Goal: Information Seeking & Learning: Learn about a topic

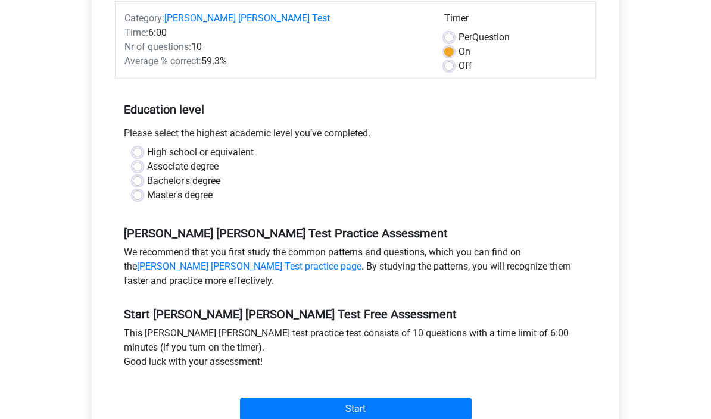
scroll to position [168, 0]
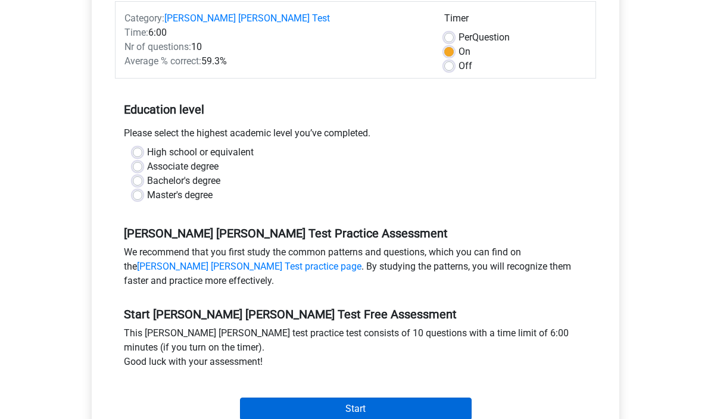
click at [278, 406] on input "Start" at bounding box center [356, 409] width 232 height 23
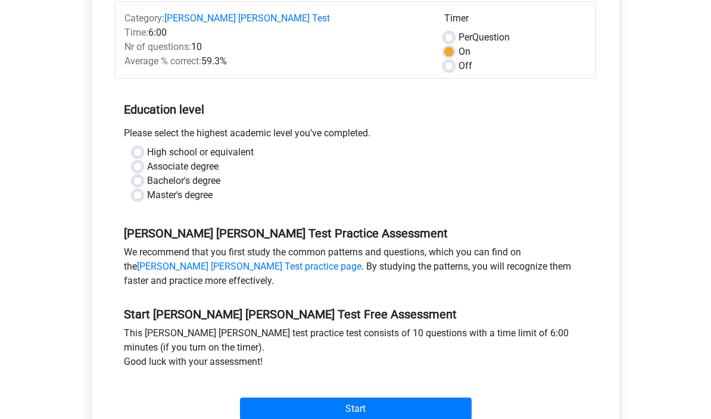
click at [130, 145] on div "High school or equivalent Associate degree Bachelor's degree Master's degree" at bounding box center [355, 173] width 463 height 57
click at [147, 174] on label "Bachelor's degree" at bounding box center [183, 181] width 73 height 14
click at [142, 174] on input "Bachelor's degree" at bounding box center [138, 180] width 10 height 12
radio input "true"
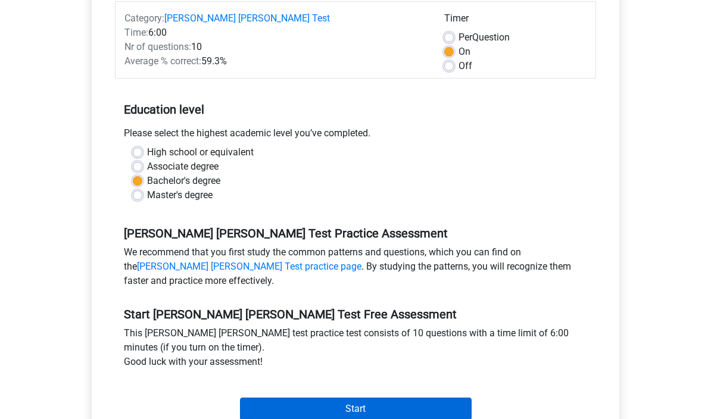
click at [266, 406] on input "Start" at bounding box center [356, 409] width 232 height 23
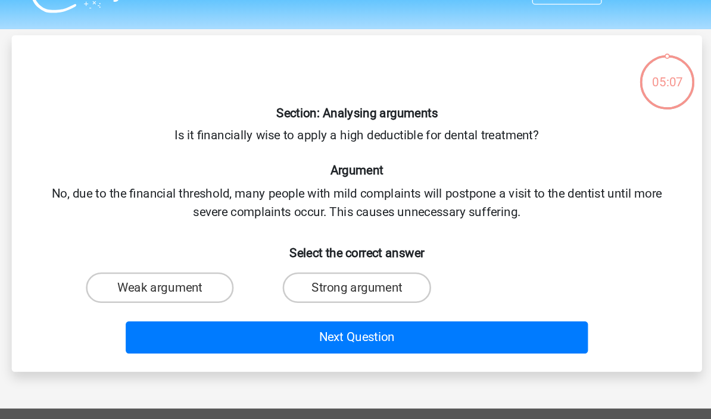
click at [356, 251] on input "Strong argument" at bounding box center [360, 255] width 8 height 8
radio input "true"
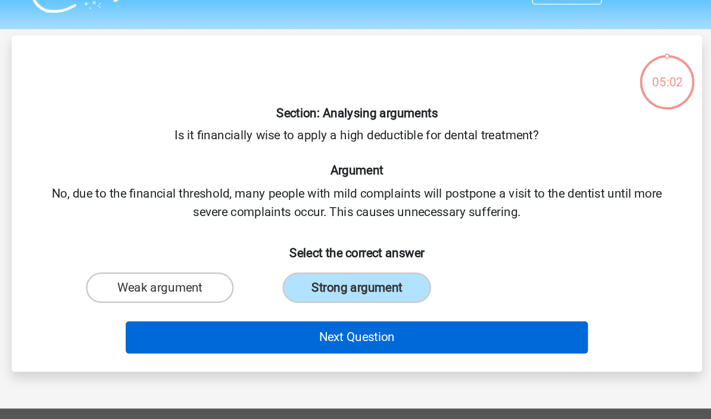
click at [289, 260] on html "Register Nederlands English" at bounding box center [355, 330] width 711 height 660
click at [289, 278] on button "Next Question" at bounding box center [356, 290] width 360 height 25
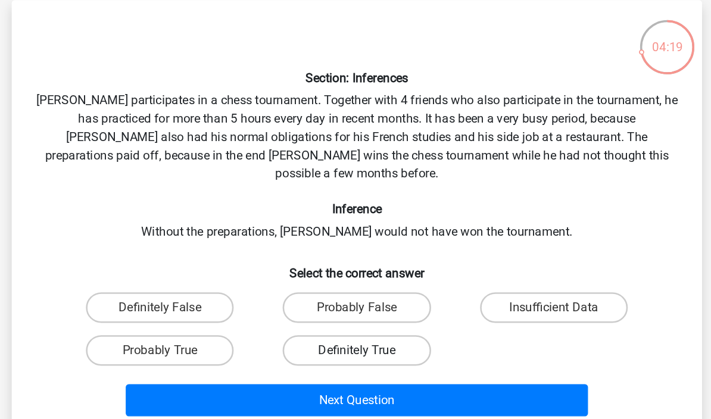
click at [306, 316] on label "Definitely True" at bounding box center [355, 328] width 115 height 24
click at [356, 328] on input "Definitely True" at bounding box center [360, 332] width 8 height 8
radio input "true"
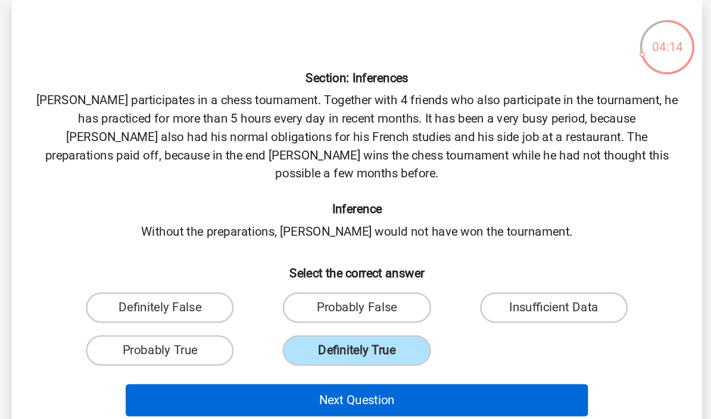
click at [176, 354] on button "Next Question" at bounding box center [356, 366] width 360 height 25
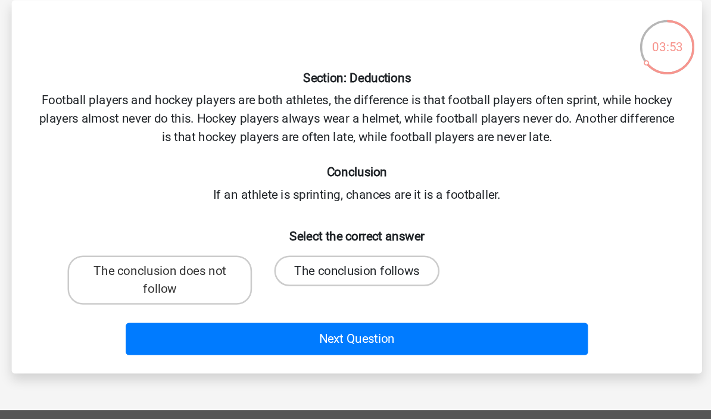
click at [291, 254] on label "The conclusion follows" at bounding box center [355, 266] width 129 height 24
click at [356, 266] on input "The conclusion follows" at bounding box center [360, 270] width 8 height 8
radio input "true"
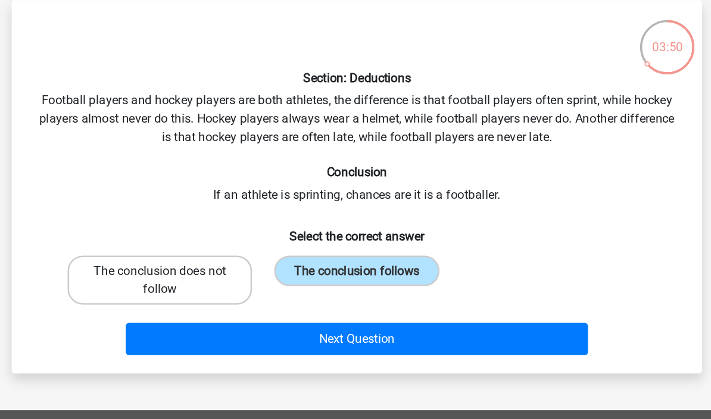
click at [130, 254] on label "The conclusion does not follow" at bounding box center [202, 273] width 144 height 38
click at [202, 266] on input "The conclusion does not follow" at bounding box center [206, 270] width 8 height 8
radio input "true"
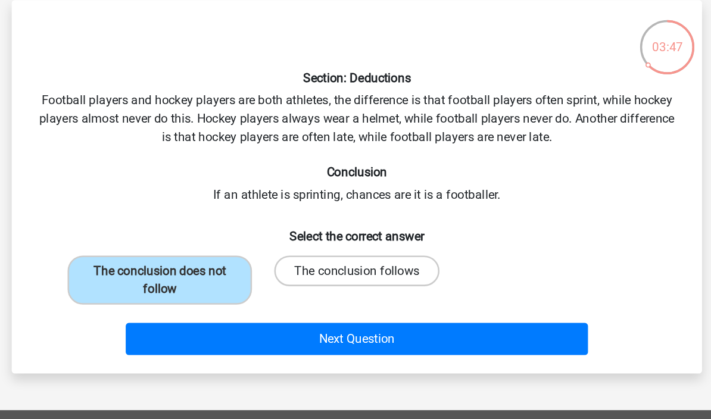
click at [291, 254] on label "The conclusion follows" at bounding box center [355, 266] width 129 height 24
click at [356, 266] on input "The conclusion follows" at bounding box center [360, 270] width 8 height 8
radio input "true"
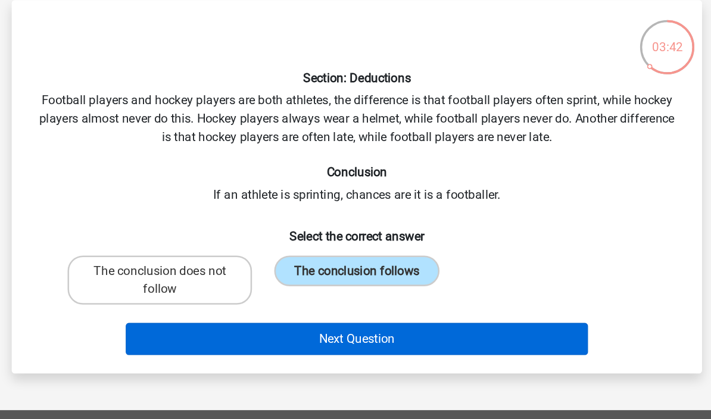
click at [176, 306] on button "Next Question" at bounding box center [356, 318] width 360 height 25
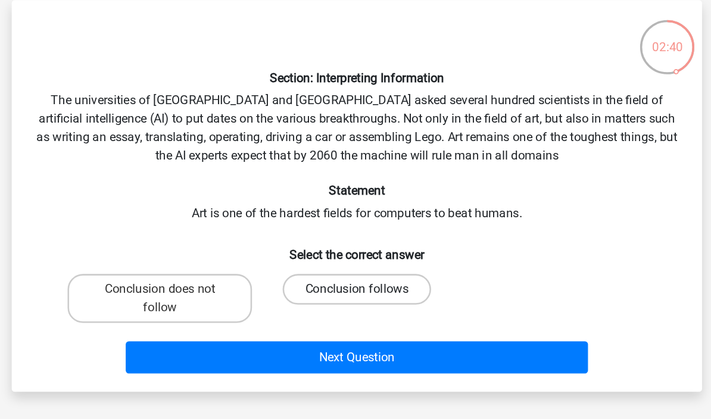
click at [298, 268] on label "Conclusion follows" at bounding box center [355, 280] width 115 height 24
click at [356, 280] on input "Conclusion follows" at bounding box center [360, 284] width 8 height 8
radio input "true"
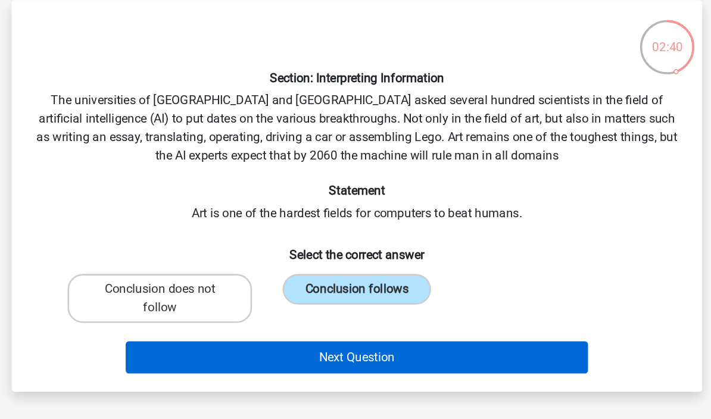
click at [199, 320] on button "Next Question" at bounding box center [356, 332] width 360 height 25
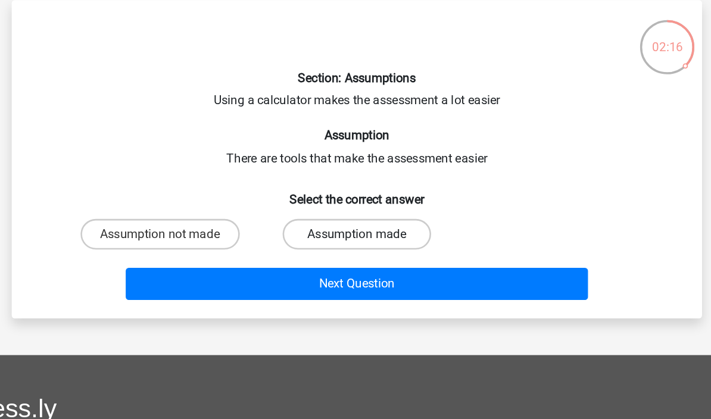
click at [298, 225] on label "Assumption made" at bounding box center [355, 237] width 115 height 24
click at [356, 237] on input "Assumption made" at bounding box center [360, 241] width 8 height 8
radio input "true"
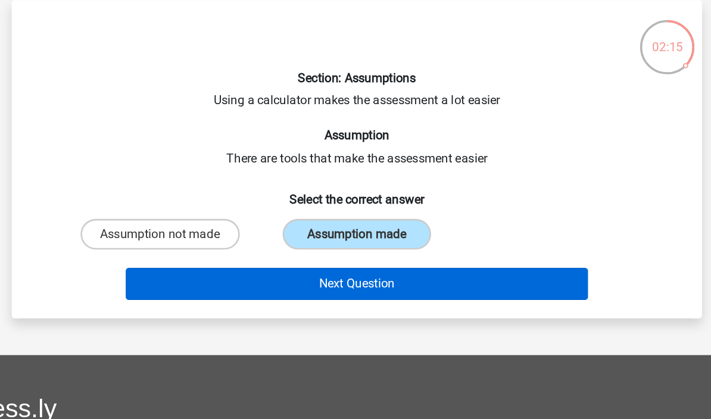
click at [178, 263] on button "Next Question" at bounding box center [356, 275] width 360 height 25
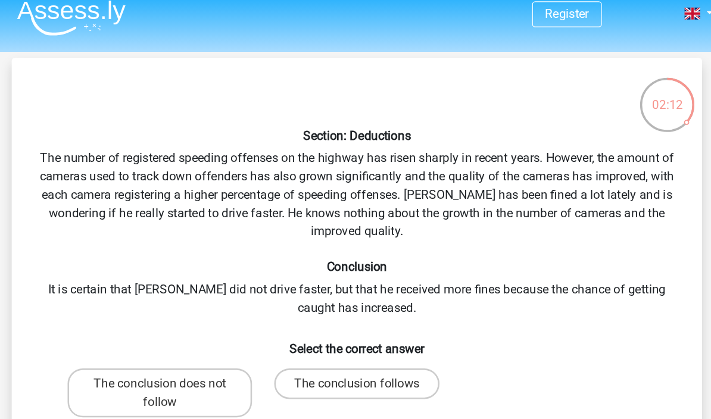
scroll to position [10, 0]
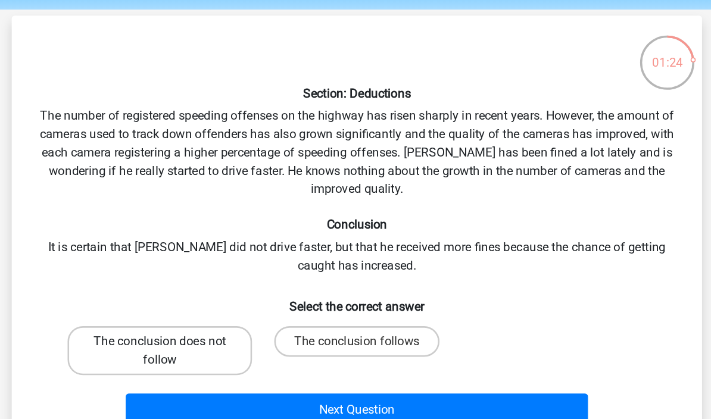
click at [148, 287] on label "The conclusion does not follow" at bounding box center [202, 306] width 144 height 38
click at [202, 299] on input "The conclusion does not follow" at bounding box center [206, 303] width 8 height 8
radio input "true"
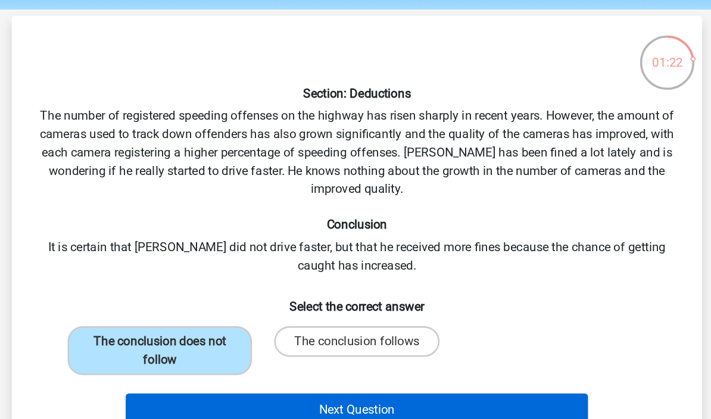
click at [407, 339] on button "Next Question" at bounding box center [356, 351] width 360 height 25
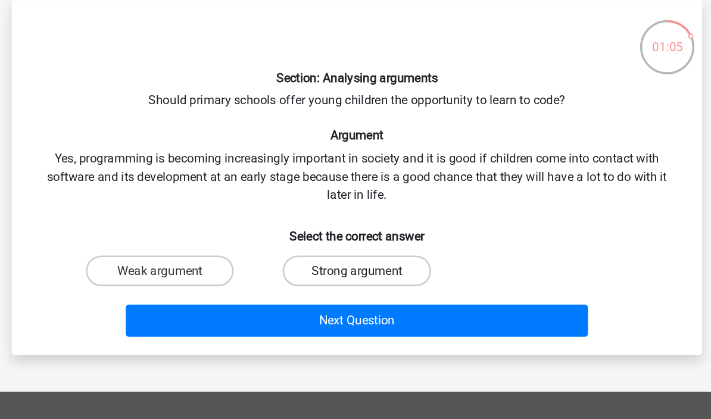
click at [317, 244] on label "Strong argument" at bounding box center [355, 256] width 115 height 24
click at [356, 256] on input "Strong argument" at bounding box center [360, 260] width 8 height 8
radio input "true"
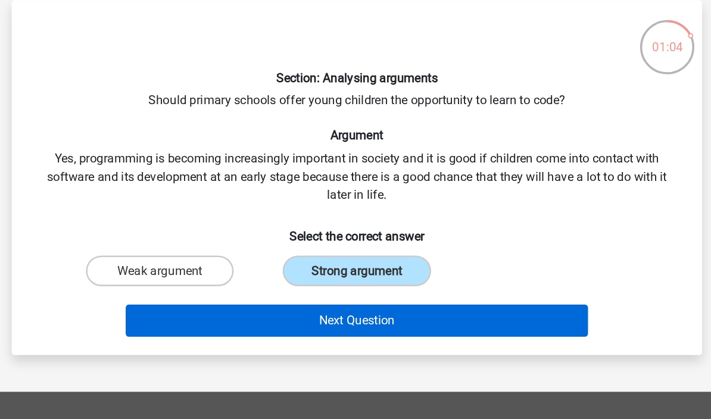
click at [401, 282] on button "Next Question" at bounding box center [356, 294] width 360 height 25
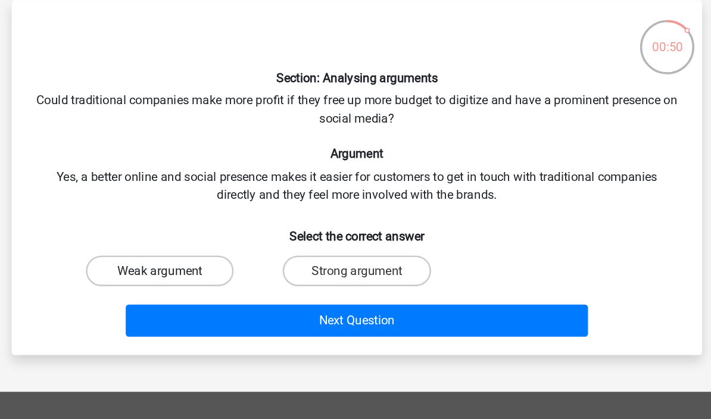
click at [145, 244] on label "Weak argument" at bounding box center [202, 256] width 115 height 24
click at [202, 256] on input "Weak argument" at bounding box center [206, 260] width 8 height 8
radio input "true"
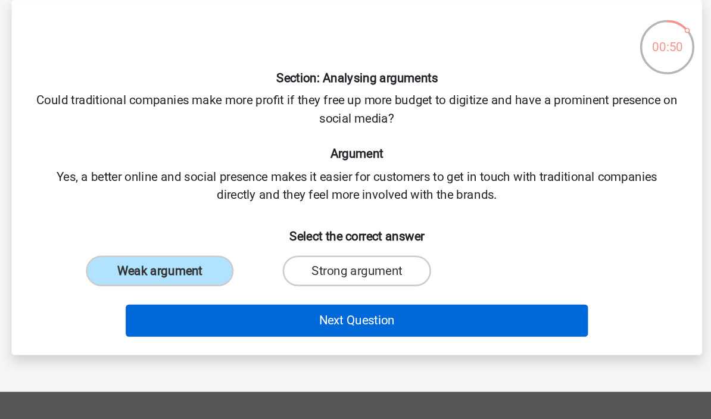
click at [300, 282] on button "Next Question" at bounding box center [356, 294] width 360 height 25
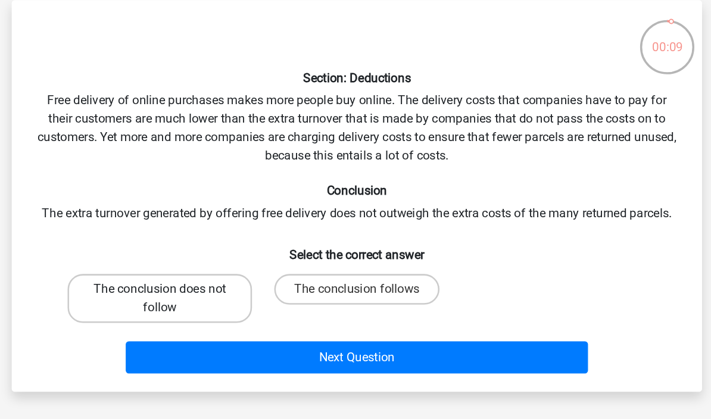
click at [170, 258] on label "The conclusion does not follow" at bounding box center [202, 277] width 144 height 38
click at [202, 270] on input "The conclusion does not follow" at bounding box center [206, 274] width 8 height 8
radio input "true"
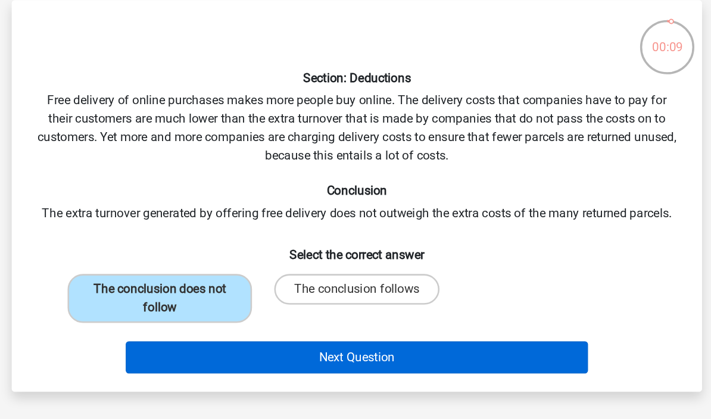
click at [385, 311] on button "Next Question" at bounding box center [356, 323] width 360 height 25
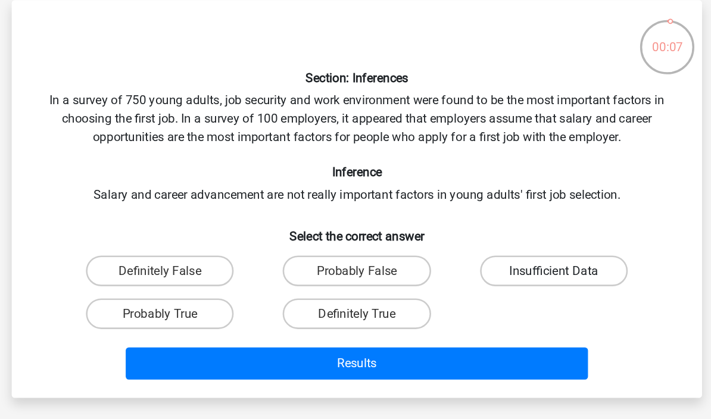
click at [451, 244] on label "Insufficient Data" at bounding box center [508, 256] width 115 height 24
click at [509, 256] on input "Insufficient Data" at bounding box center [513, 260] width 8 height 8
radio input "true"
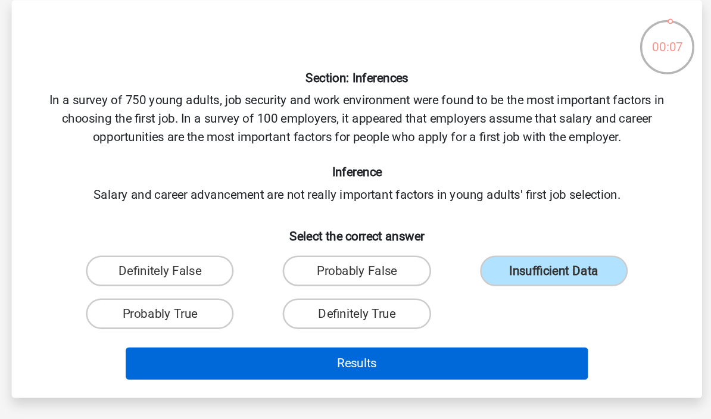
click at [365, 316] on button "Results" at bounding box center [356, 328] width 360 height 25
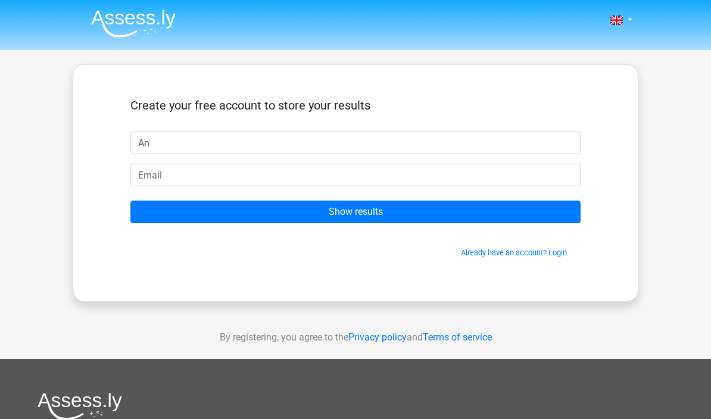
type input "An"
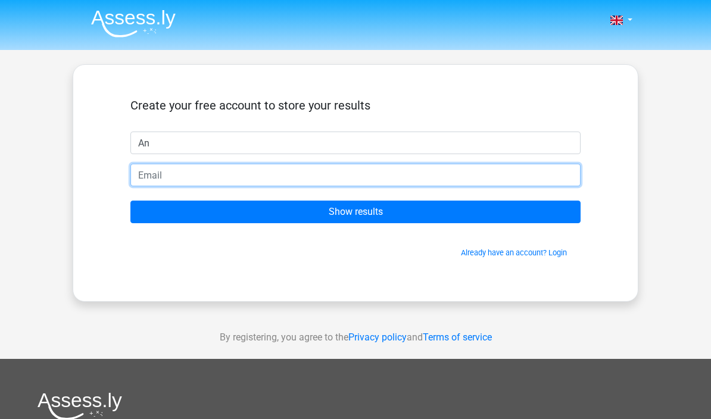
click at [435, 181] on input "email" at bounding box center [355, 175] width 450 height 23
type input "a"
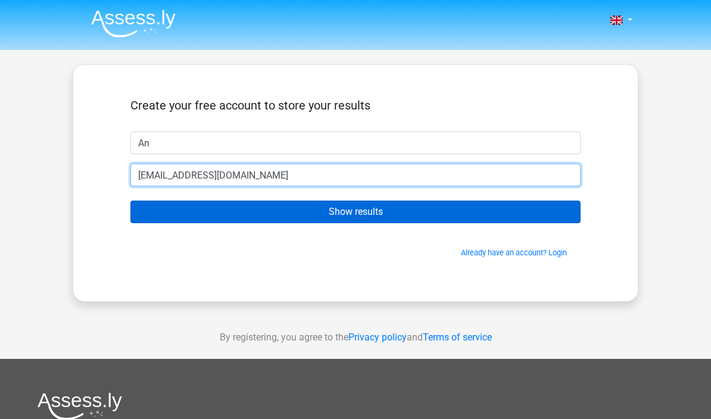
type input "[EMAIL_ADDRESS][DOMAIN_NAME]"
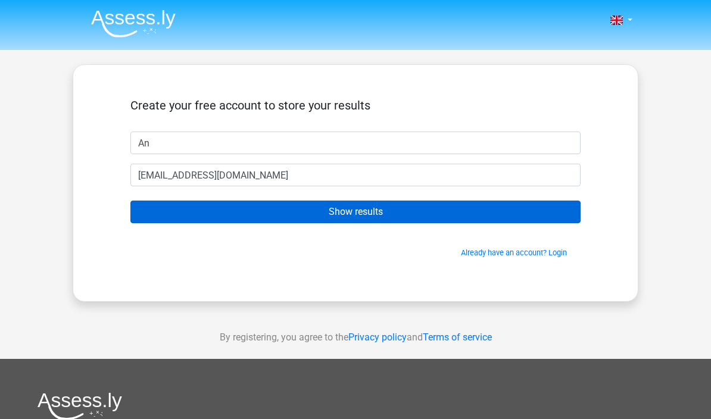
click at [509, 214] on input "Show results" at bounding box center [355, 212] width 450 height 23
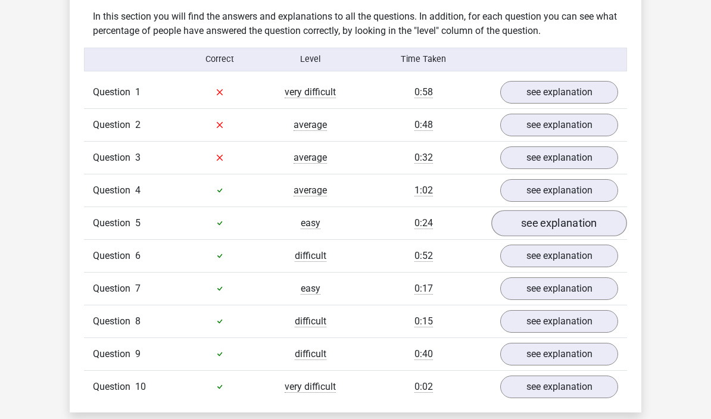
scroll to position [921, 0]
click at [563, 79] on link "see explanation" at bounding box center [559, 92] width 136 height 26
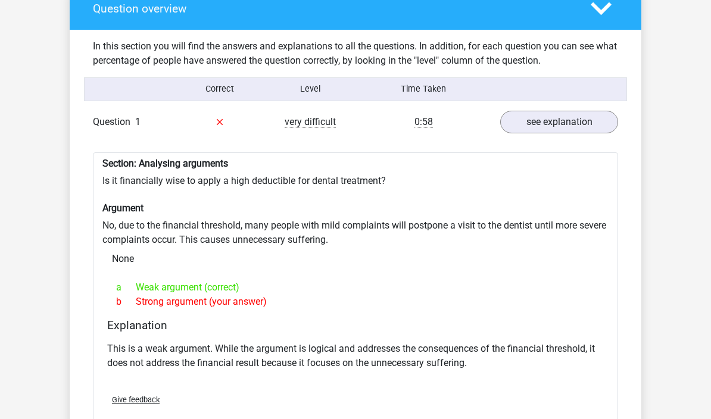
scroll to position [890, 0]
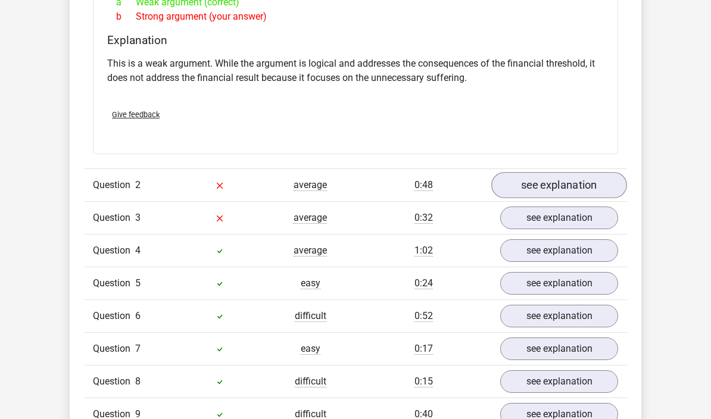
click at [576, 172] on link "see explanation" at bounding box center [559, 185] width 136 height 26
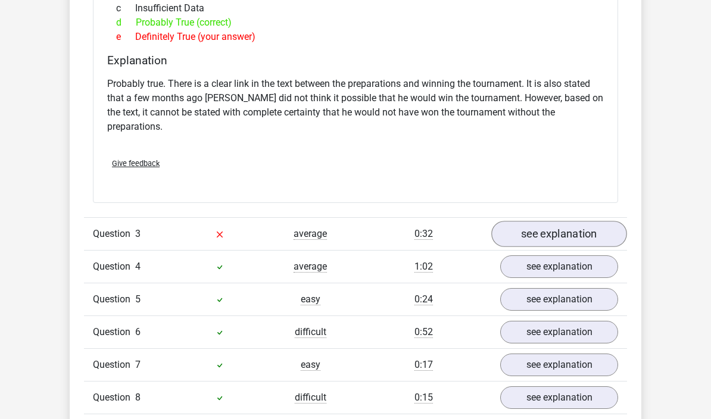
scroll to position [1576, 0]
click at [588, 221] on link "see explanation" at bounding box center [559, 234] width 136 height 26
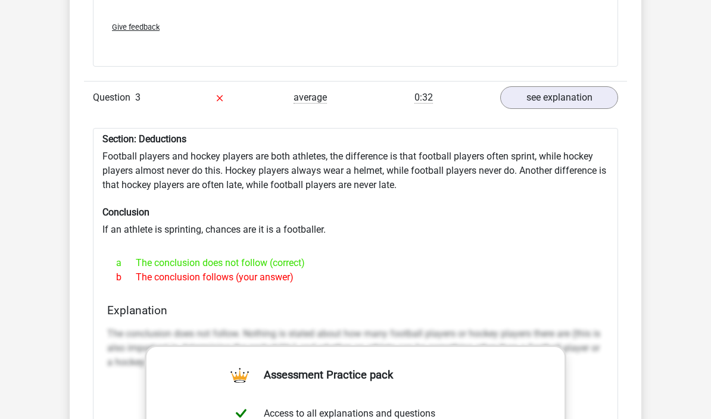
scroll to position [1710, 0]
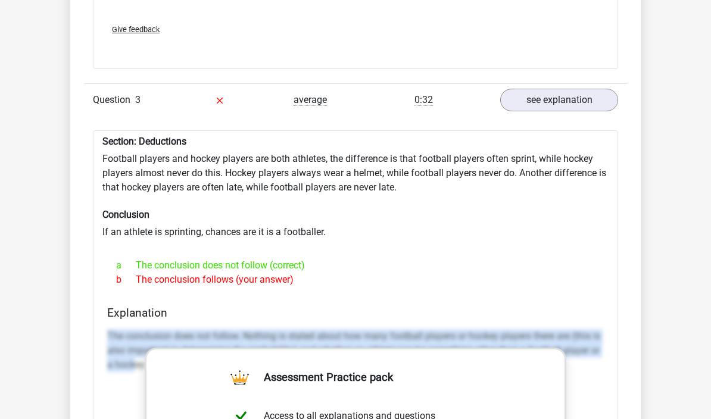
drag, startPoint x: 98, startPoint y: 282, endPoint x: 138, endPoint y: 310, distance: 48.7
copy p "The conclusion does not follow. Nothing is stated about how many football playe…"
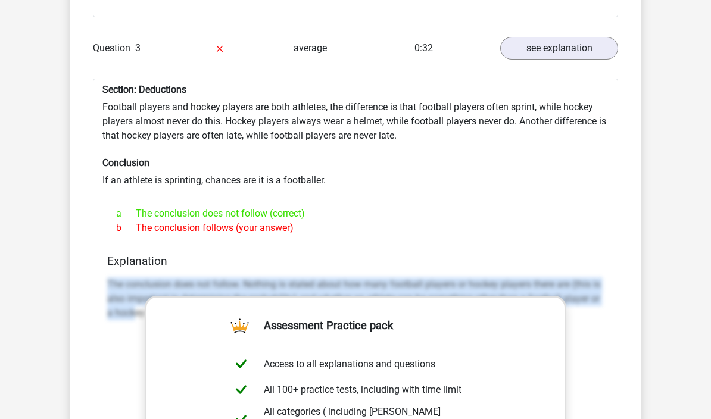
scroll to position [1762, 0]
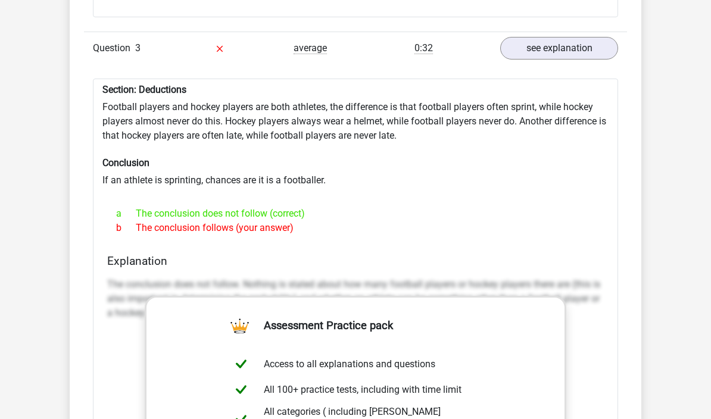
drag, startPoint x: 232, startPoint y: 1, endPoint x: -1, endPoint y: -1763, distance: 1779.4
click at [0, 0] on html "Go premium An mikig11@outlook.com" at bounding box center [355, 217] width 711 height 3958
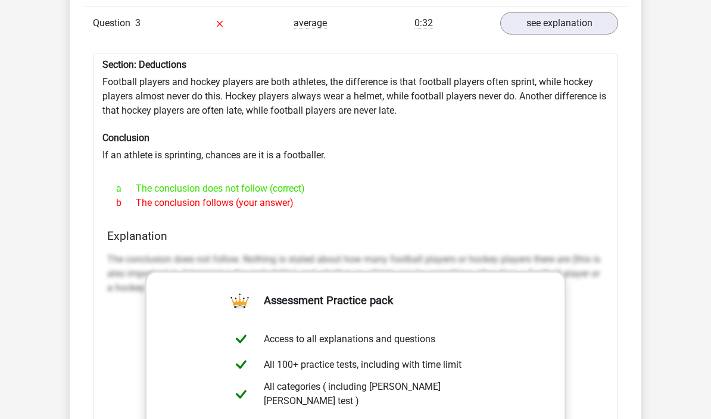
scroll to position [1789, 0]
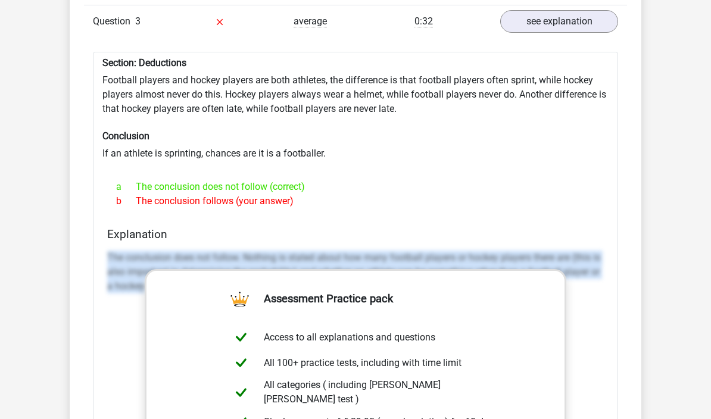
drag, startPoint x: 107, startPoint y: 205, endPoint x: 144, endPoint y: 232, distance: 46.0
click at [144, 232] on div "Explanation The conclusion does not follow. Nothing is stated about how many fo…" at bounding box center [355, 416] width 506 height 376
copy p "The conclusion does not follow. Nothing is stated about how many football playe…"
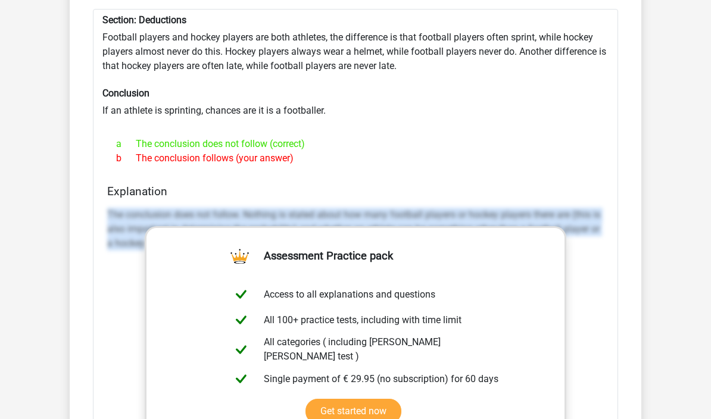
scroll to position [1840, 0]
